Goal: Transaction & Acquisition: Purchase product/service

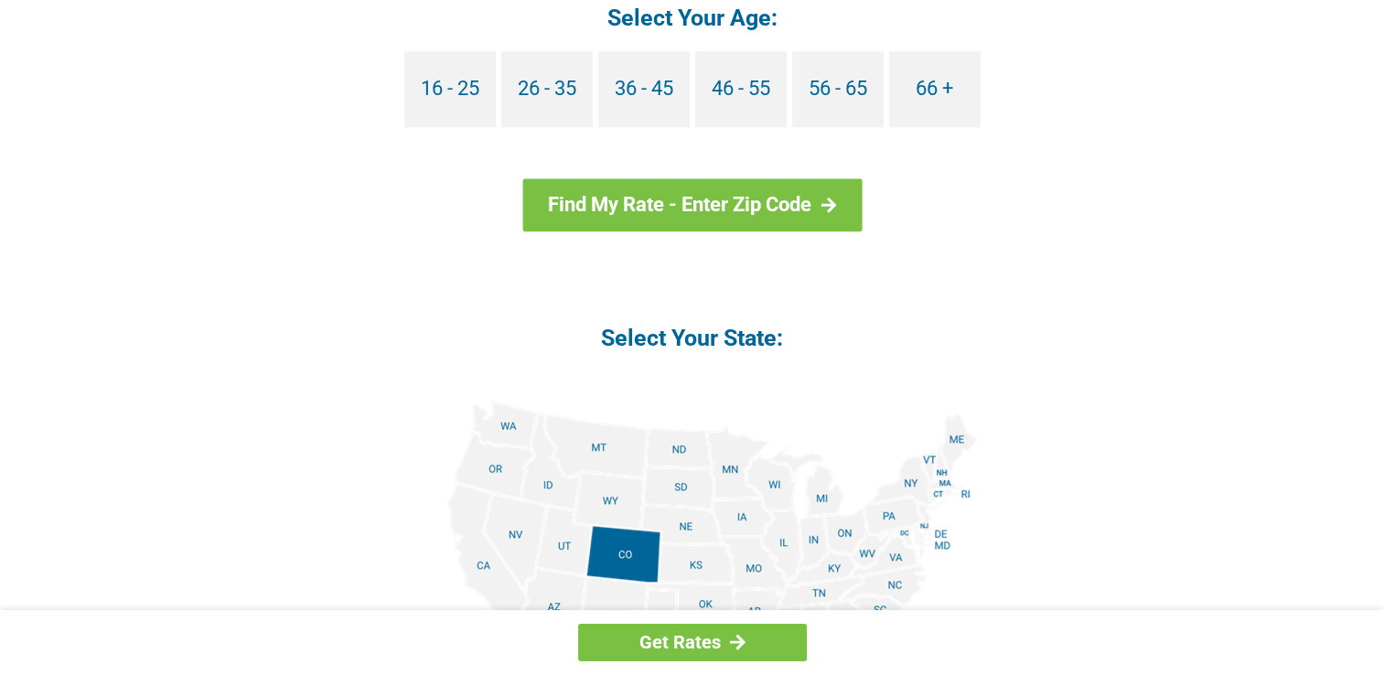
scroll to position [1877, 0]
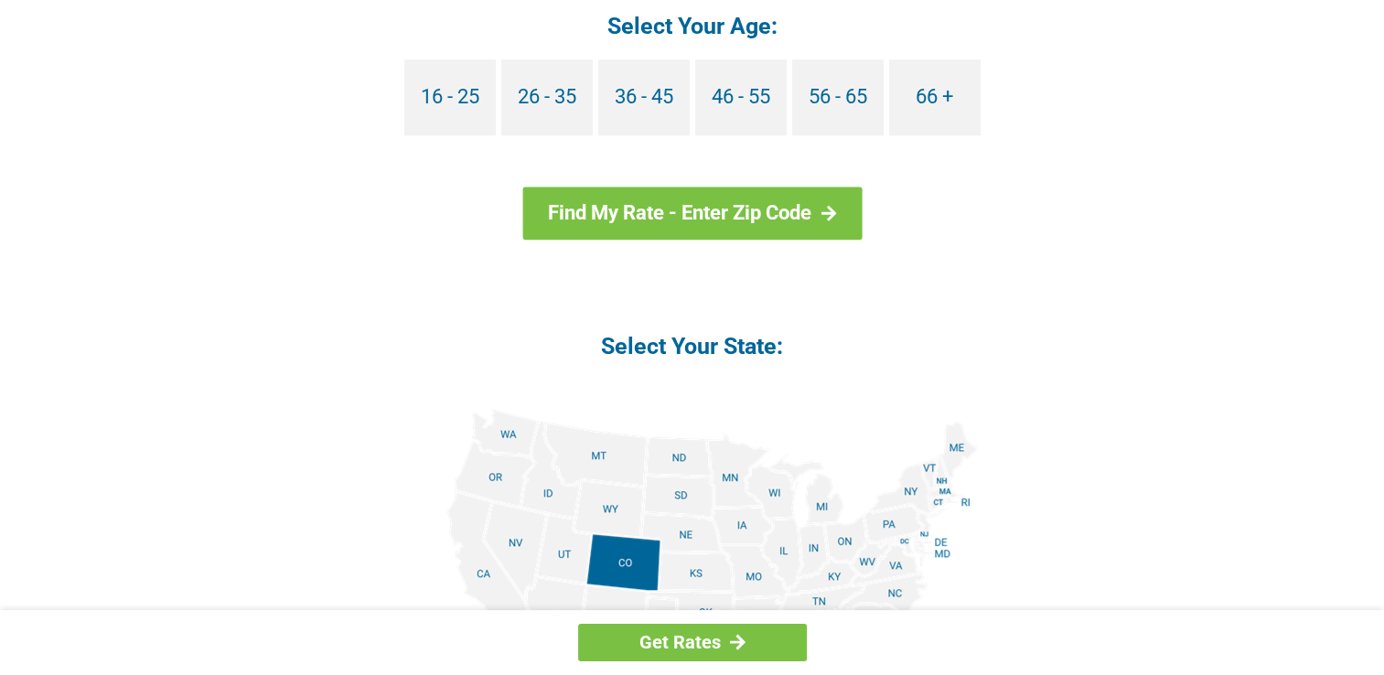
click at [824, 503] on img at bounding box center [692, 615] width 571 height 412
